Goal: Task Accomplishment & Management: Complete application form

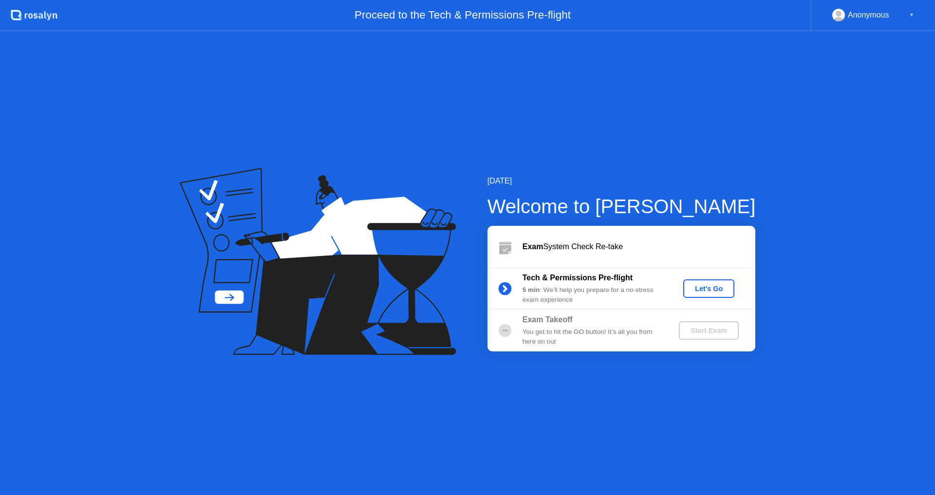
click at [712, 285] on div "Let's Go" at bounding box center [708, 289] width 43 height 8
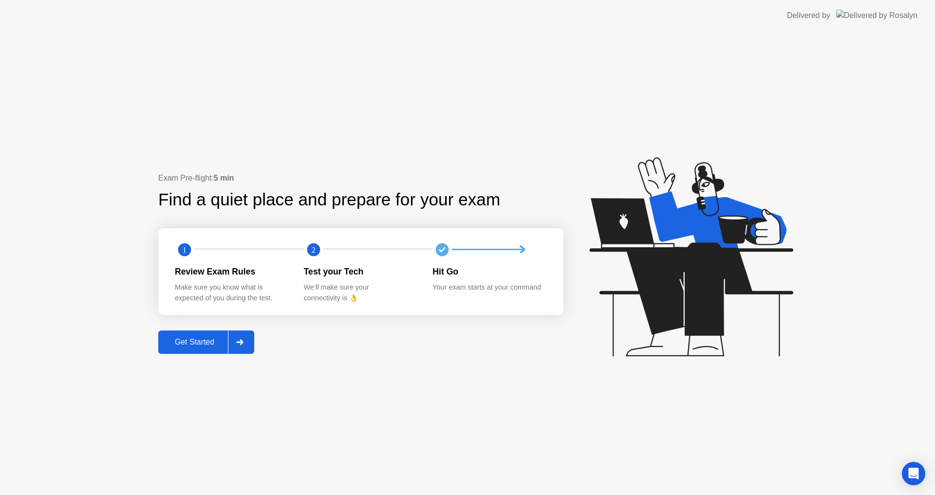
click at [236, 337] on div at bounding box center [239, 342] width 23 height 22
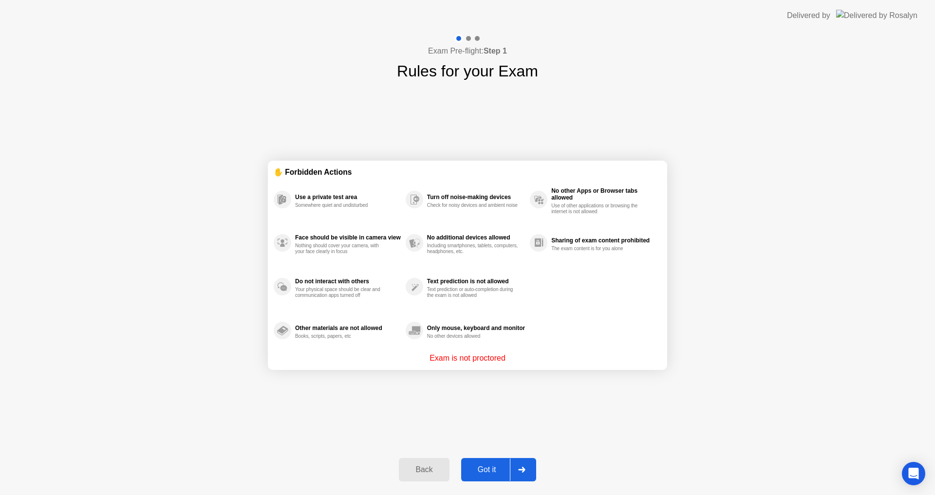
drag, startPoint x: 491, startPoint y: 359, endPoint x: 507, endPoint y: 365, distance: 17.7
click at [506, 363] on p "Exam is not proctored" at bounding box center [468, 359] width 76 height 12
click at [493, 474] on div "Got it" at bounding box center [487, 470] width 46 height 9
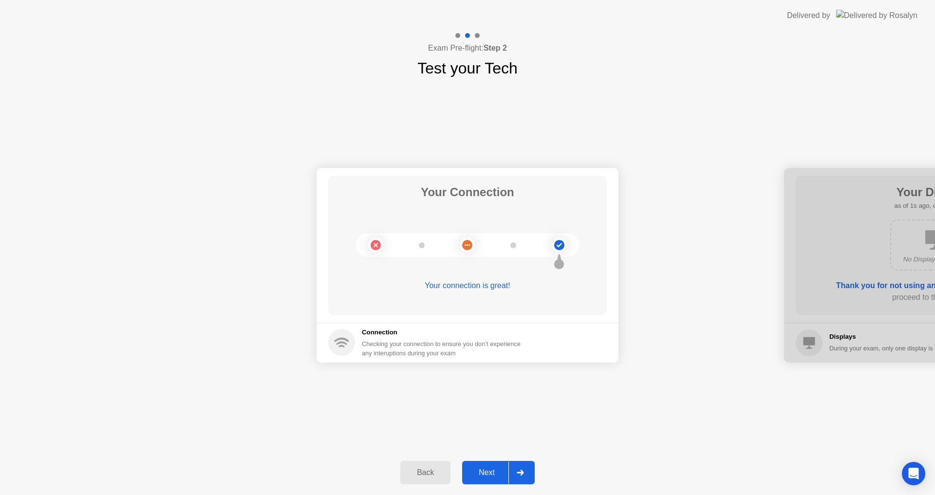
click at [499, 466] on button "Next" at bounding box center [498, 472] width 73 height 23
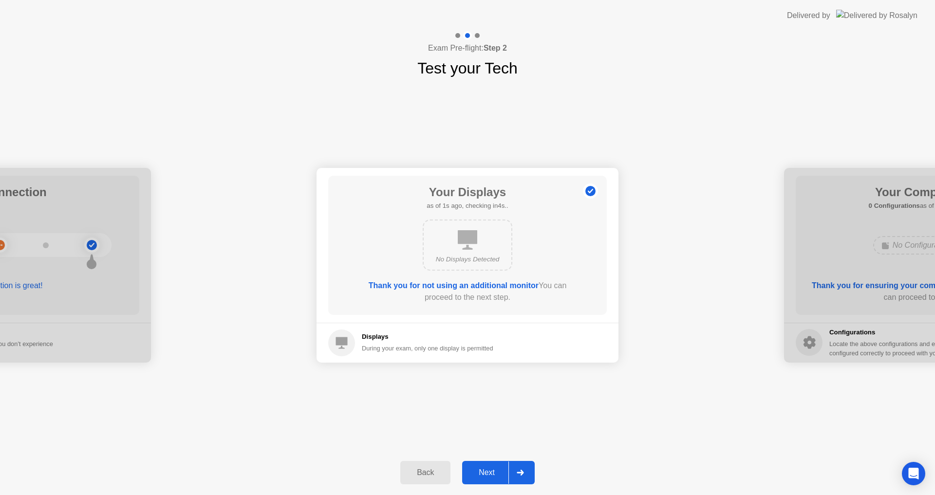
click at [499, 466] on button "Next" at bounding box center [498, 472] width 73 height 23
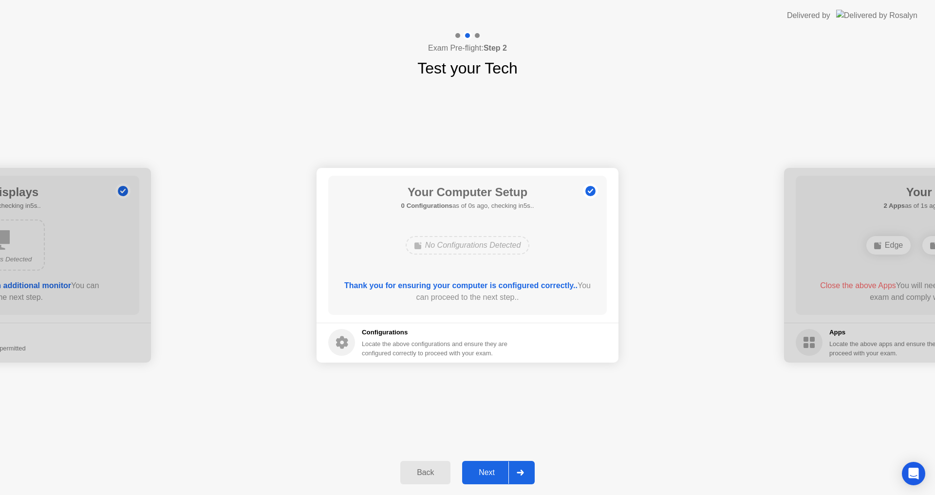
click at [499, 466] on button "Next" at bounding box center [498, 472] width 73 height 23
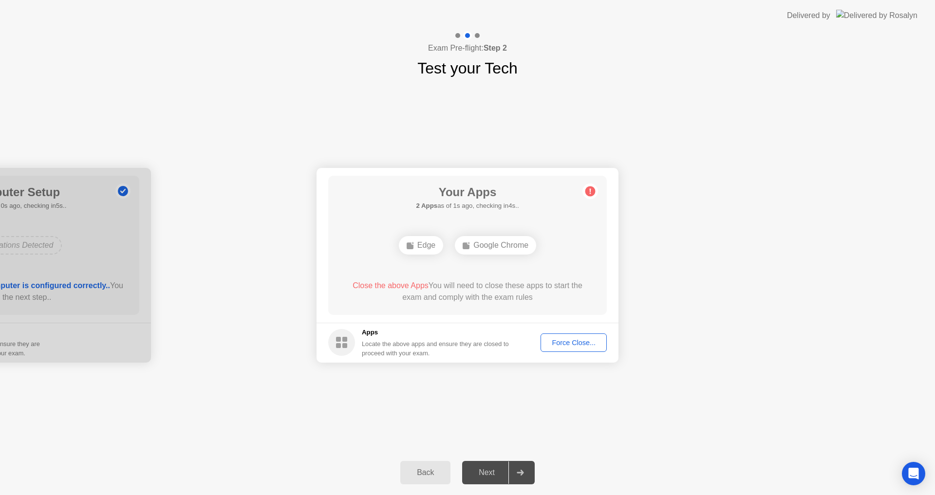
click at [576, 339] on div "Force Close..." at bounding box center [573, 343] width 59 height 8
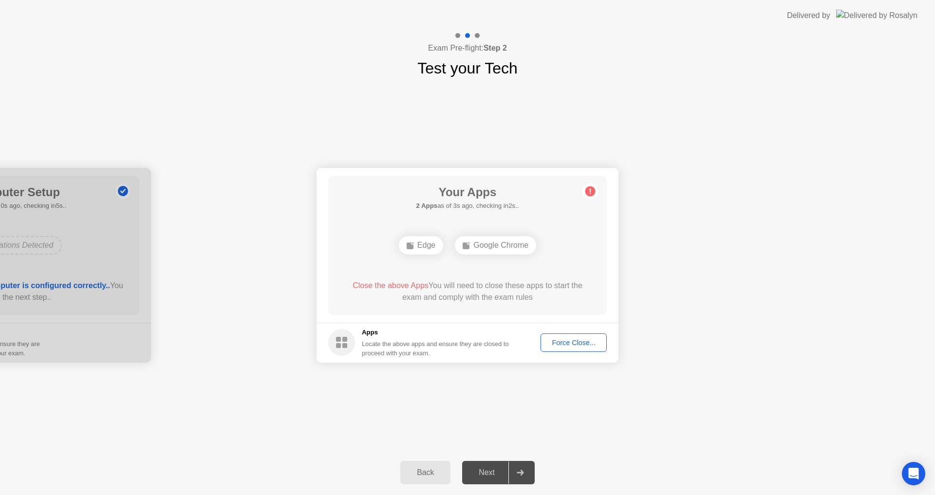
click at [561, 344] on div "Force Close..." at bounding box center [573, 343] width 59 height 8
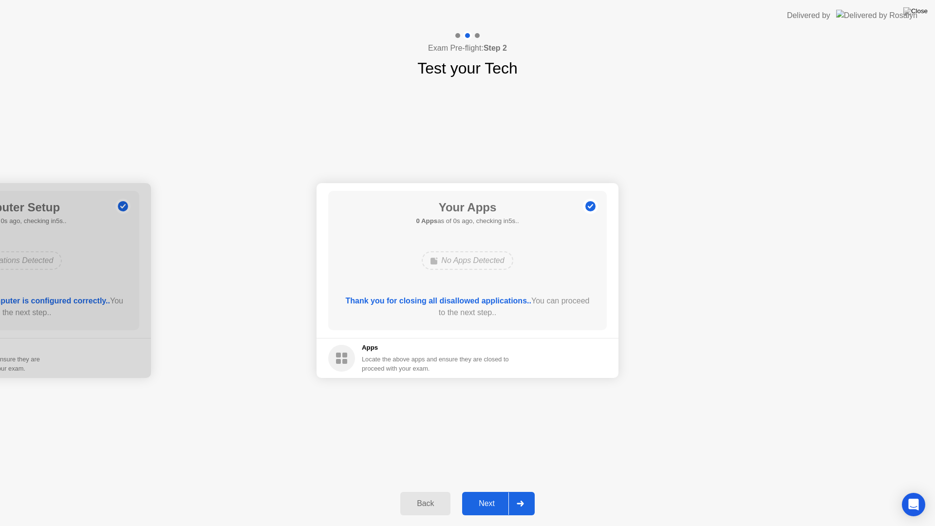
click at [504, 495] on div "Next" at bounding box center [486, 503] width 43 height 9
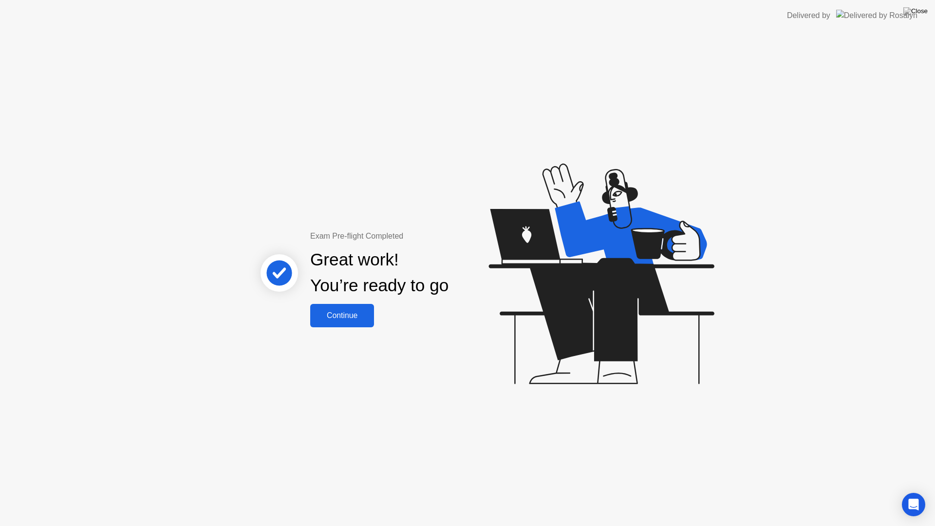
click at [349, 320] on div "Continue" at bounding box center [342, 315] width 58 height 9
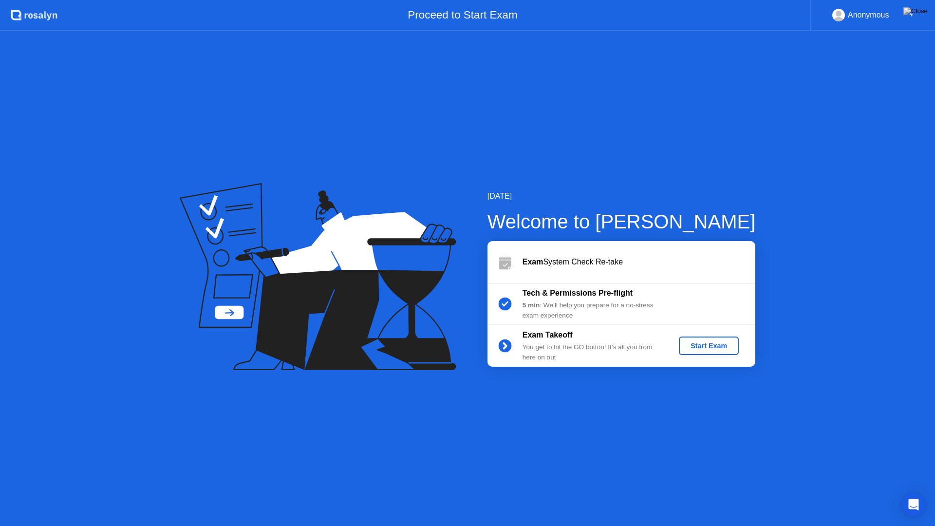
click at [709, 347] on div "Start Exam" at bounding box center [709, 346] width 52 height 8
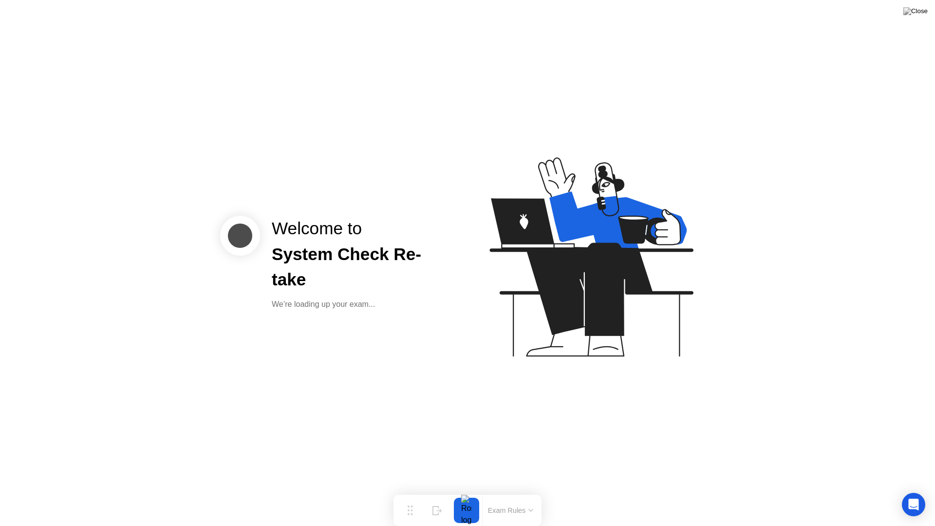
click at [517, 331] on icon at bounding box center [589, 261] width 251 height 249
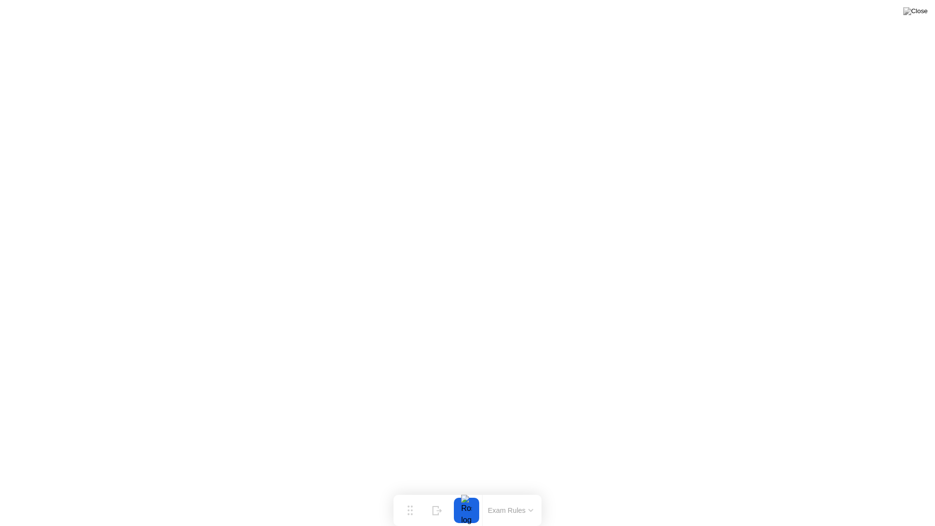
click at [528, 495] on button "Exam Rules" at bounding box center [511, 510] width 52 height 9
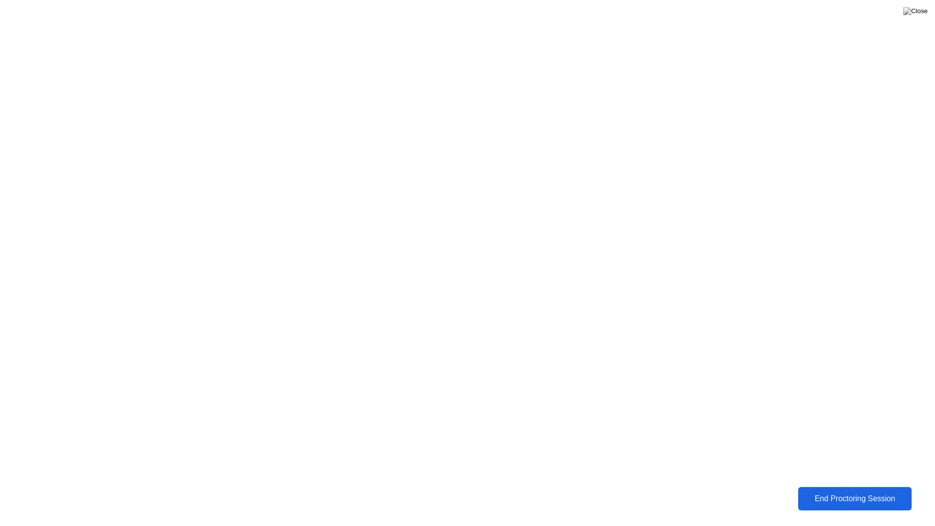
click at [853, 494] on div "End Proctoring Session" at bounding box center [855, 498] width 108 height 9
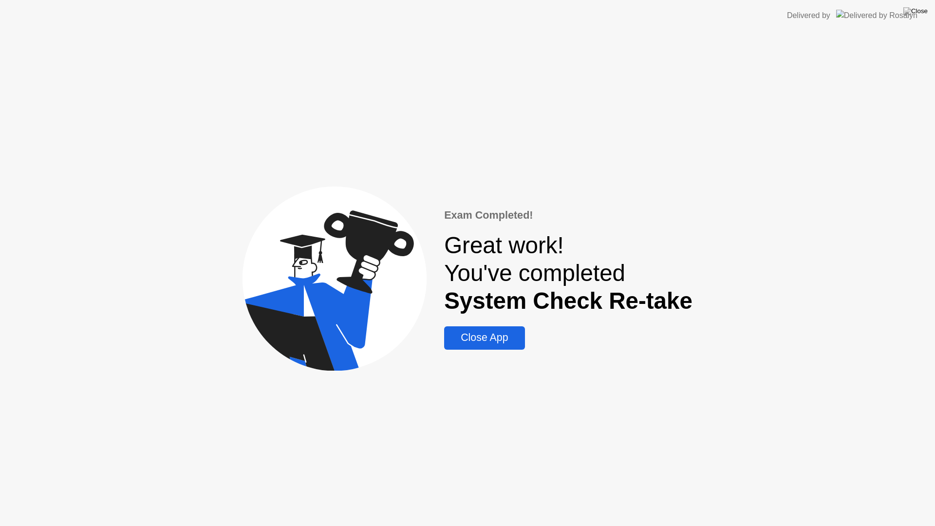
click at [493, 337] on div "Close App" at bounding box center [484, 338] width 75 height 12
